Goal: Navigation & Orientation: Find specific page/section

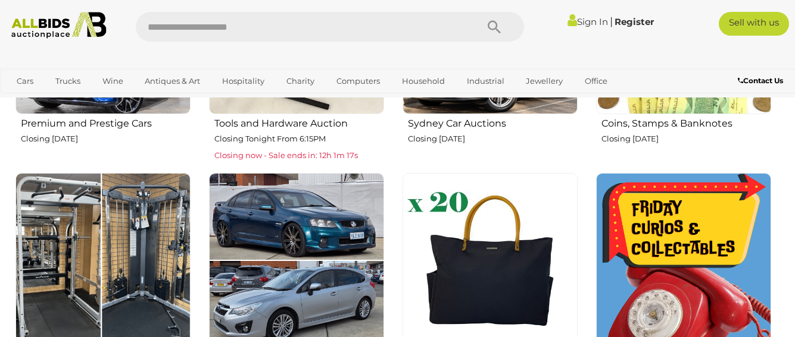
scroll to position [557, 0]
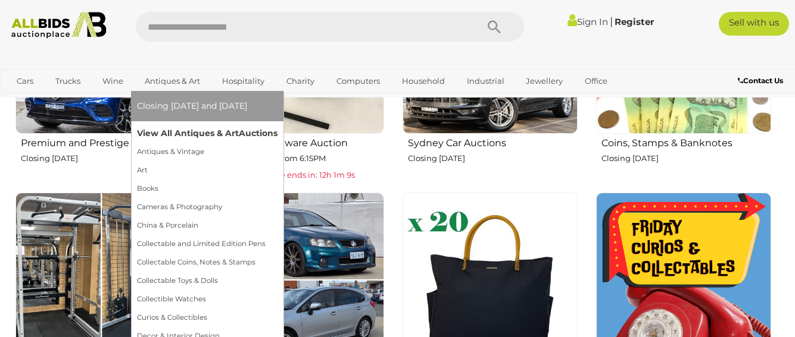
click at [173, 129] on link "View All Antiques & Art Auctions" at bounding box center [207, 133] width 140 height 18
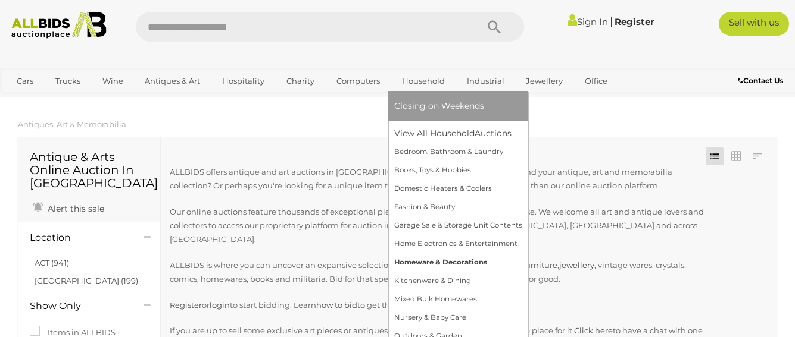
click at [475, 261] on link "Homeware & Decorations" at bounding box center [458, 263] width 128 height 18
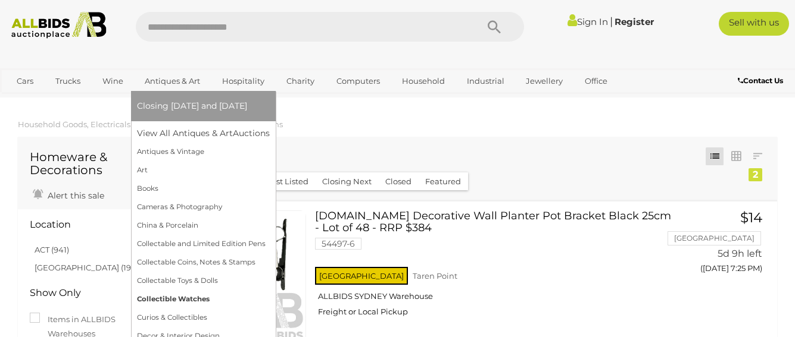
click at [164, 294] on link "Collectible Watches" at bounding box center [203, 299] width 133 height 18
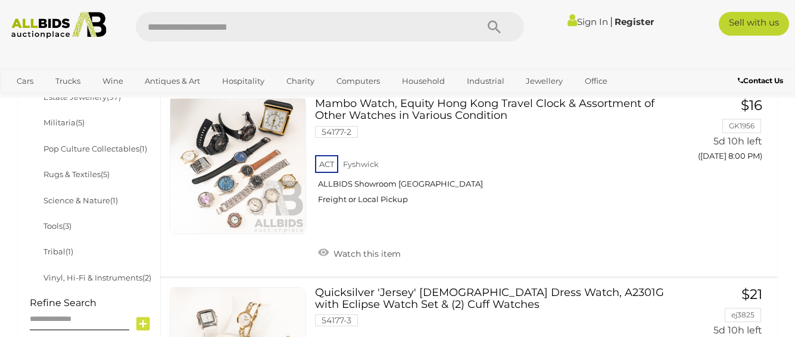
scroll to position [680, 0]
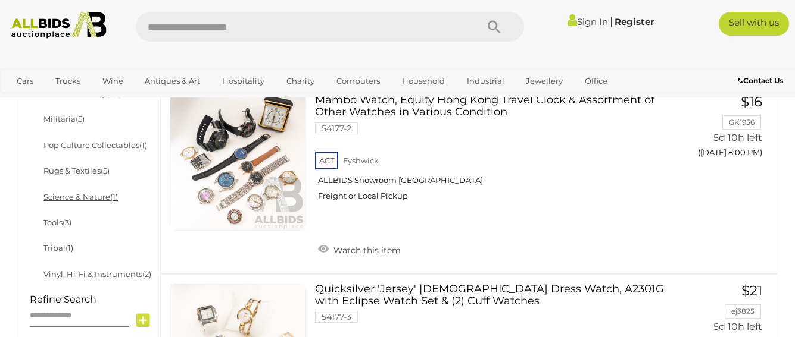
click at [97, 198] on link "Science & Nature (1)" at bounding box center [80, 197] width 74 height 10
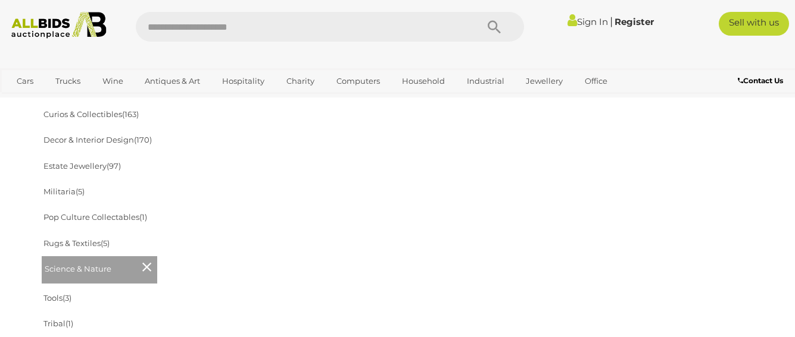
scroll to position [608, 0]
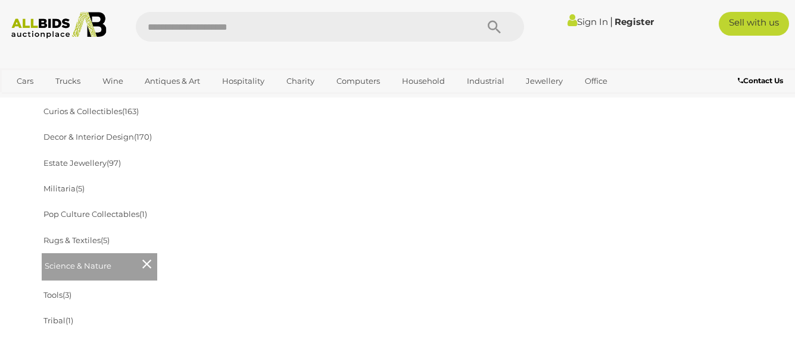
click at [98, 132] on li "Decor & Interior Design (170)" at bounding box center [99, 137] width 115 height 26
click at [107, 133] on link "Decor & Interior Design (170)" at bounding box center [97, 137] width 108 height 10
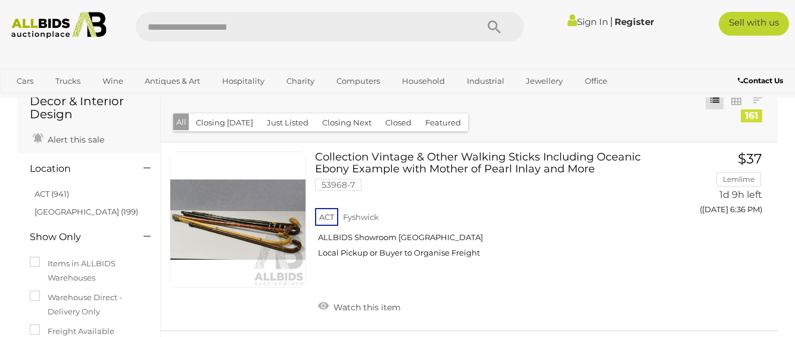
scroll to position [37, 0]
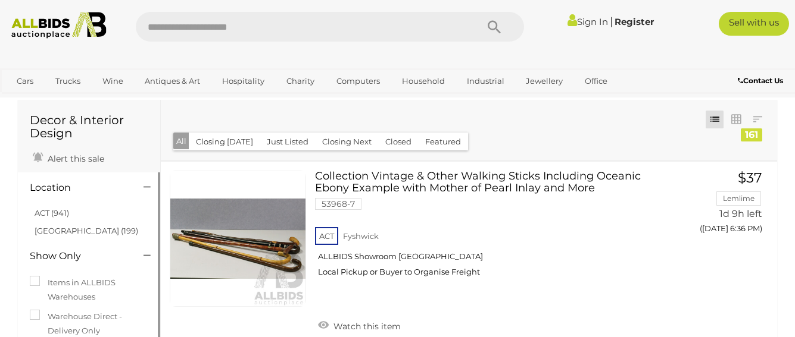
click at [52, 189] on h4 "Location" at bounding box center [78, 188] width 96 height 11
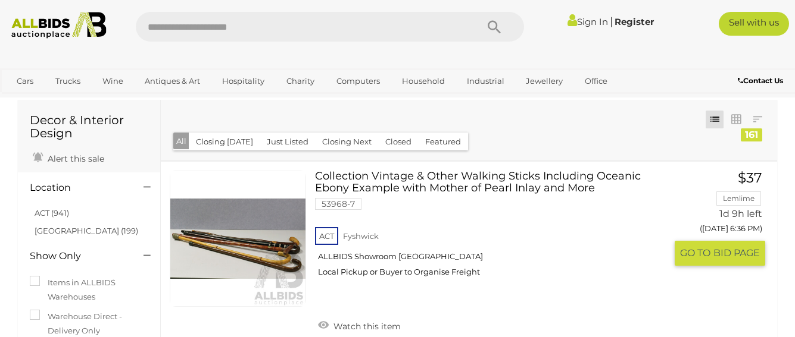
drag, startPoint x: 159, startPoint y: 193, endPoint x: 160, endPoint y: 204, distance: 10.7
click at [160, 204] on div "Collection Vintage & Other Walking Sticks Including Oceanic Ebony Example with …" at bounding box center [469, 255] width 634 height 187
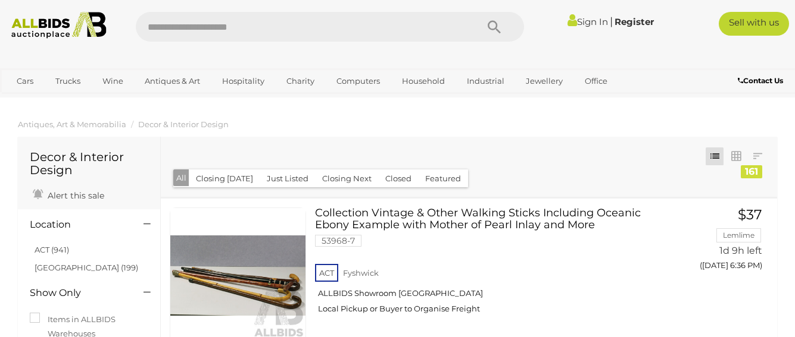
scroll to position [9, 0]
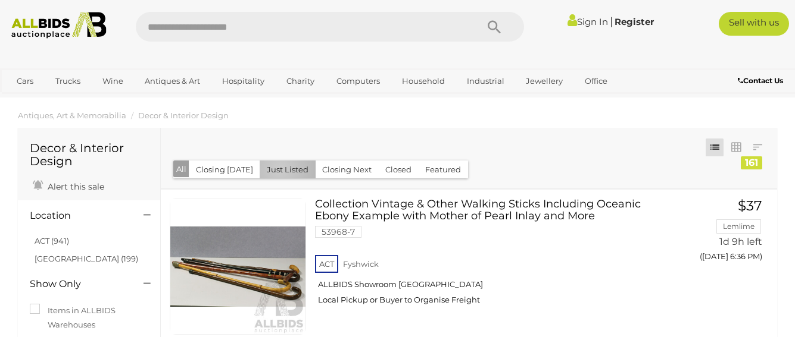
click at [276, 169] on button "Just Listed" at bounding box center [288, 170] width 56 height 18
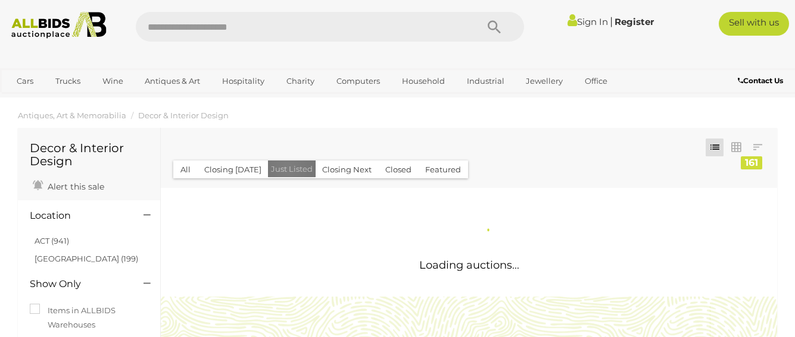
scroll to position [0, 0]
